Goal: Find specific page/section: Find specific page/section

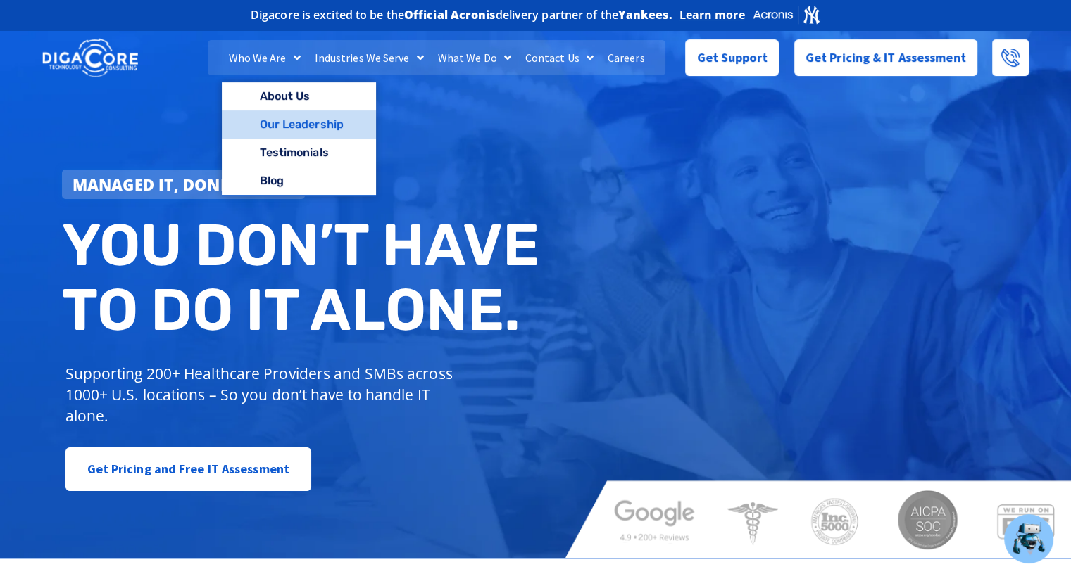
click at [298, 116] on link "Our Leadership" at bounding box center [299, 125] width 154 height 28
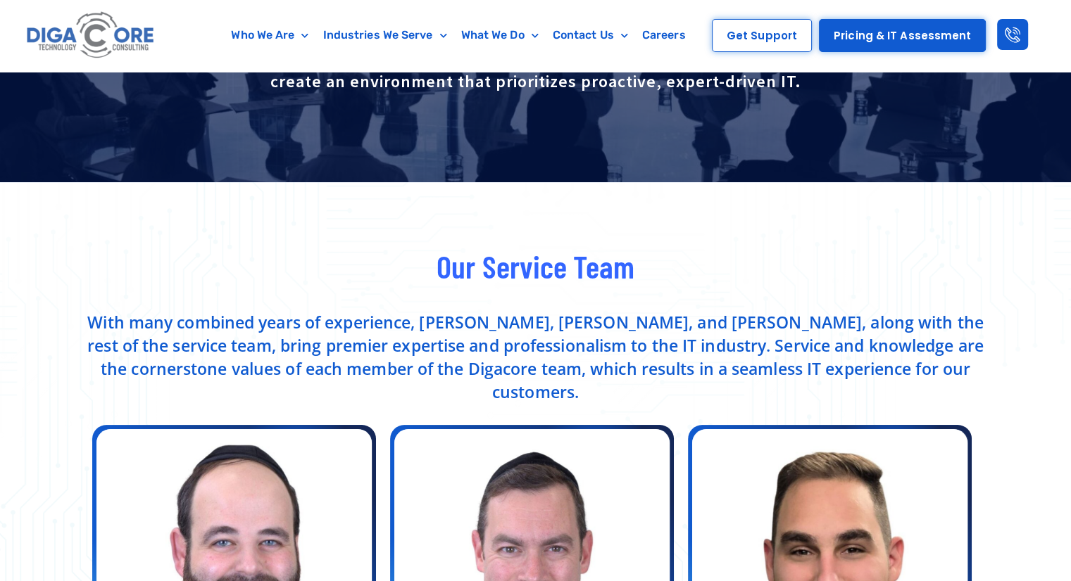
scroll to position [493, 0]
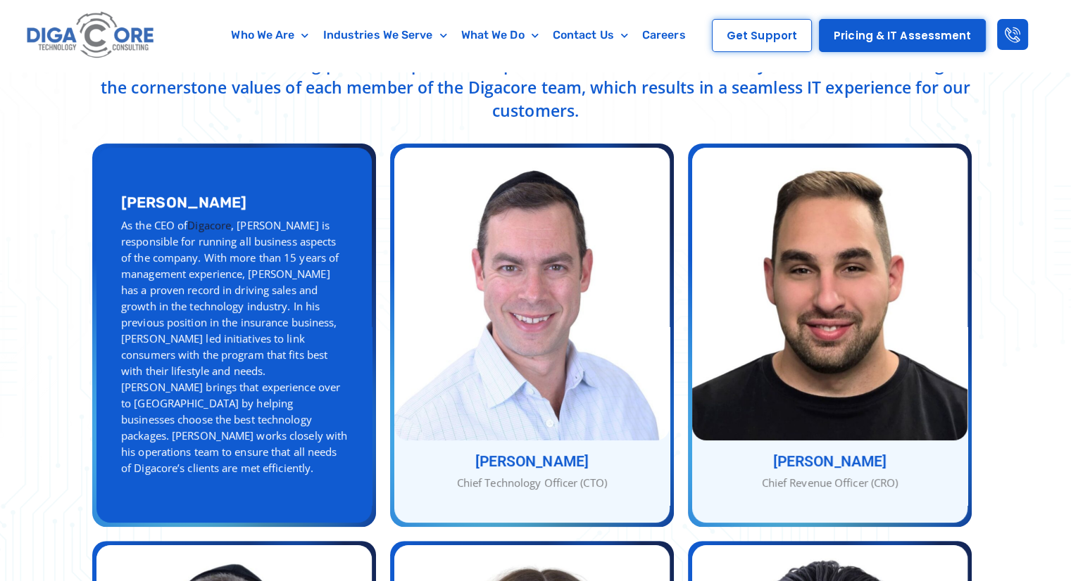
click at [320, 318] on div "As the CEO of Digacore , [PERSON_NAME] is responsible for running all business …" at bounding box center [234, 347] width 226 height 259
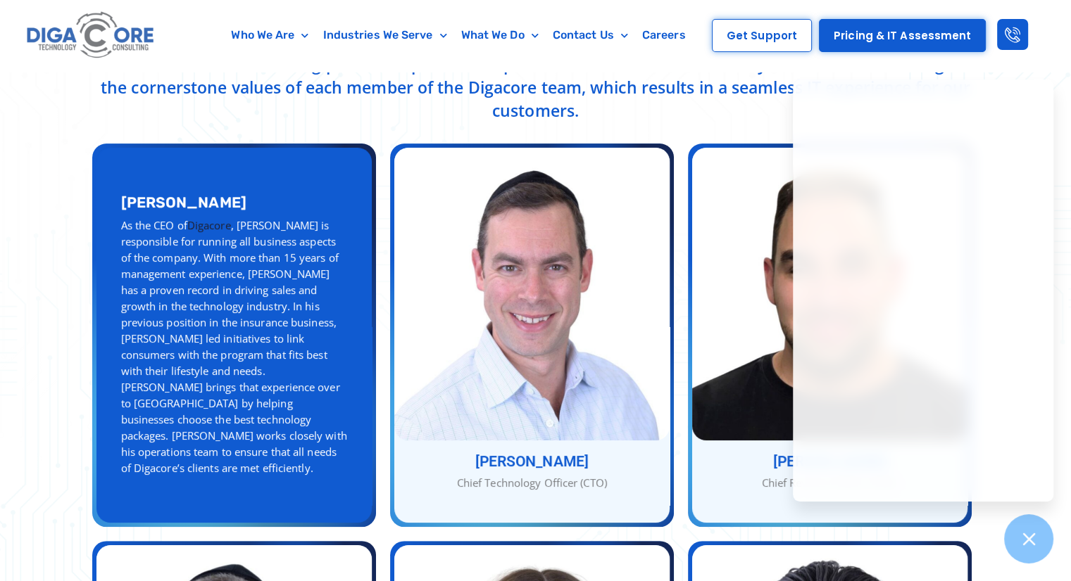
drag, startPoint x: 125, startPoint y: 195, endPoint x: 217, endPoint y: 194, distance: 92.2
click at [217, 195] on h3 "[PERSON_NAME]" at bounding box center [234, 202] width 226 height 15
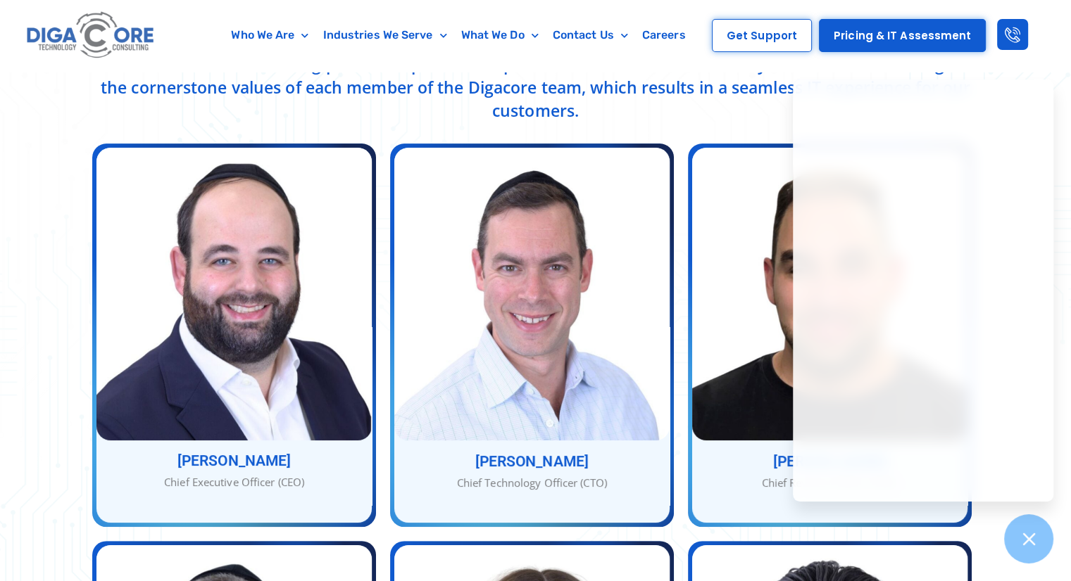
copy h3 "[PERSON_NAME]"
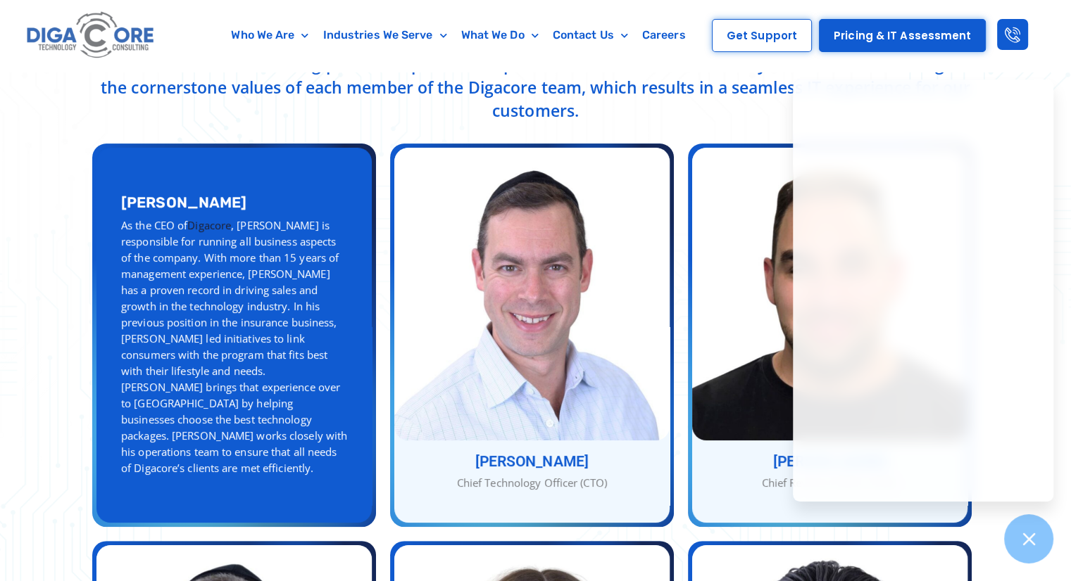
click at [121, 195] on h3 "[PERSON_NAME]" at bounding box center [234, 202] width 226 height 15
drag, startPoint x: 120, startPoint y: 194, endPoint x: 208, endPoint y: 189, distance: 88.1
click at [208, 195] on h3 "[PERSON_NAME]" at bounding box center [234, 202] width 226 height 15
